Goal: Task Accomplishment & Management: Manage account settings

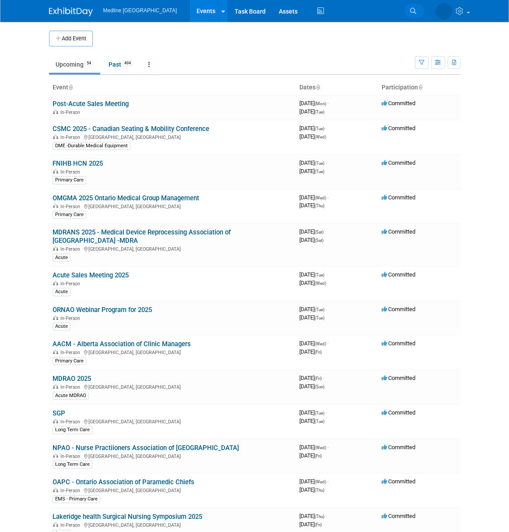
click at [415, 8] on icon at bounding box center [413, 11] width 6 height 6
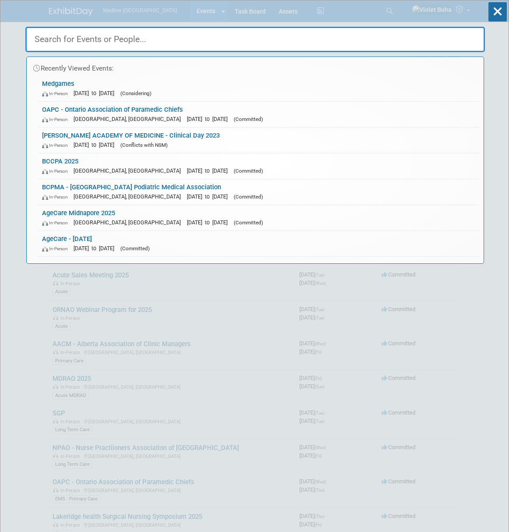
click at [226, 42] on input "text" at bounding box center [255, 39] width 460 height 25
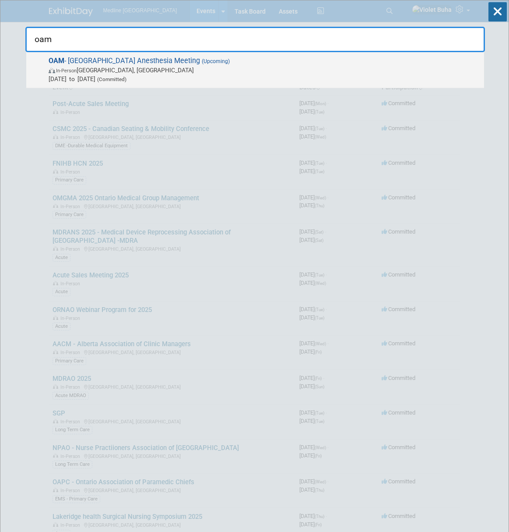
type input "oam"
click at [160, 68] on span "In-Person [GEOGRAPHIC_DATA], [GEOGRAPHIC_DATA]" at bounding box center [264, 70] width 431 height 9
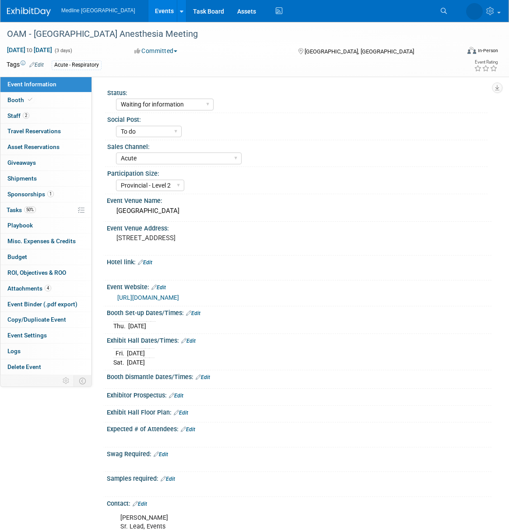
select select "Waiting for information"
select select "To do"
select select "Acute"
select select "Provincial - Level 2"
click at [173, 102] on select "Waiting for information In progress Need to order Samples/Swag Complete" at bounding box center [165, 105] width 98 height 12
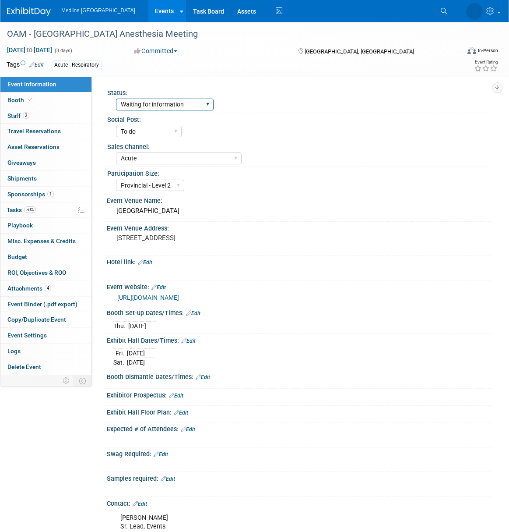
select select "In progress"
click at [116, 99] on select "Waiting for information In progress Need to order Samples/Swag Complete" at bounding box center [165, 105] width 98 height 12
click at [308, 176] on div "Participation Size:" at bounding box center [297, 172] width 381 height 11
click at [35, 162] on span "Giveaways 0" at bounding box center [21, 162] width 28 height 7
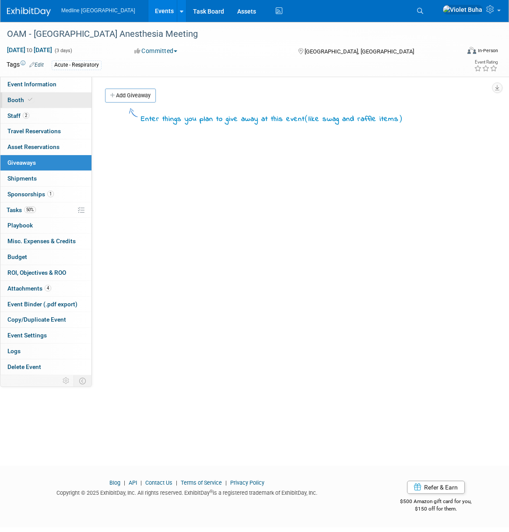
click at [50, 100] on link "Booth" at bounding box center [45, 99] width 91 height 15
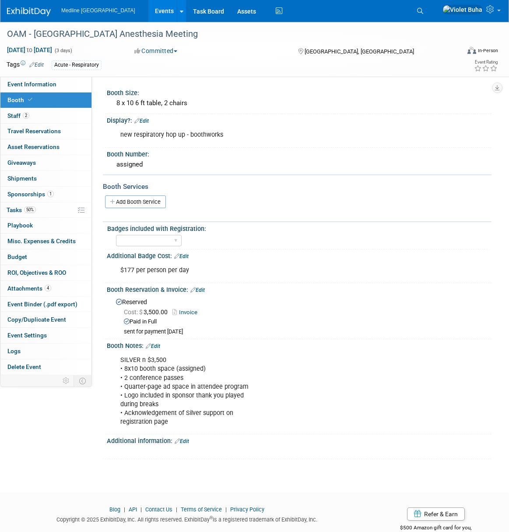
click at [189, 441] on link "Edit" at bounding box center [182, 441] width 14 height 6
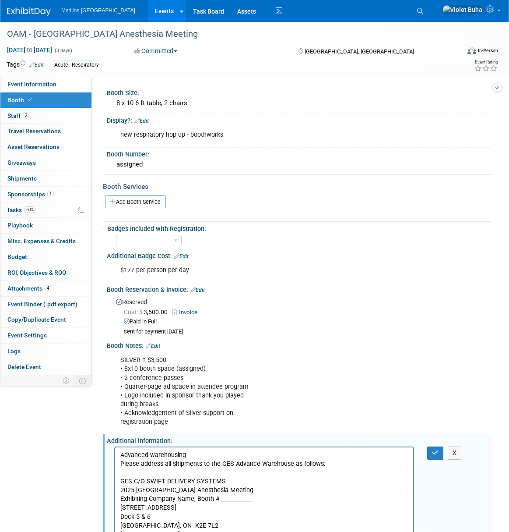
scroll to position [87, 0]
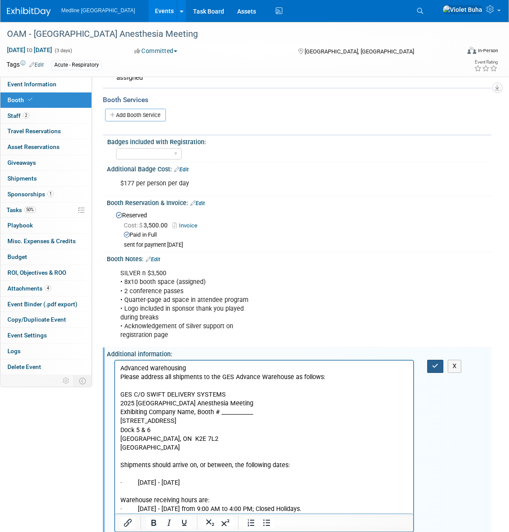
click at [432, 363] on icon "button" at bounding box center [435, 366] width 7 height 6
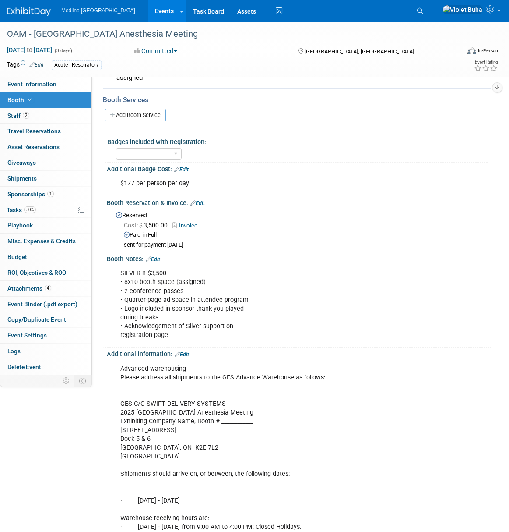
click at [186, 354] on link "Edit" at bounding box center [182, 354] width 14 height 6
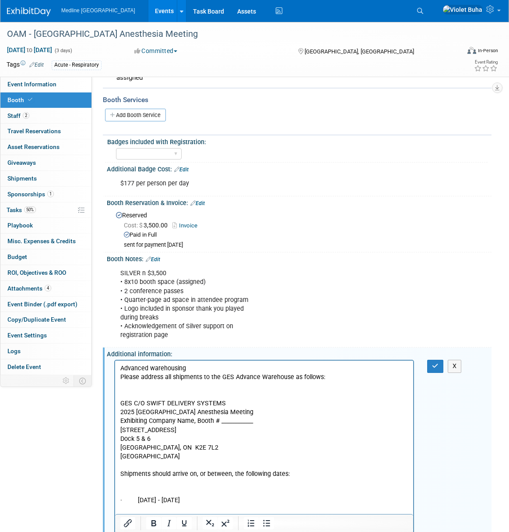
scroll to position [0, 0]
click at [191, 367] on p "Advanced warehousing Please address all shipments to the GES Advance Warehouse …" at bounding box center [264, 447] width 288 height 167
click at [440, 367] on button "button" at bounding box center [435, 366] width 16 height 13
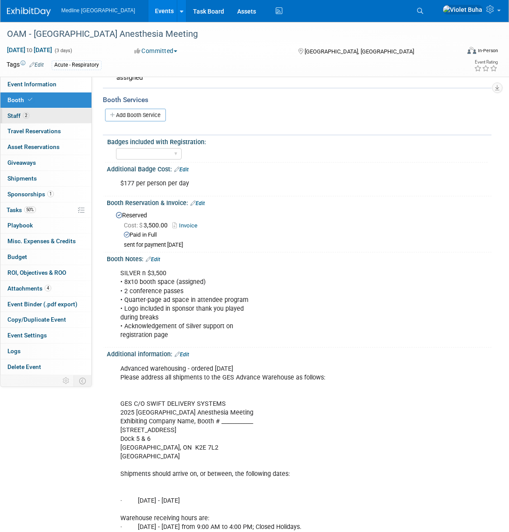
click at [56, 115] on link "2 Staff 2" at bounding box center [45, 115] width 91 height 15
